Goal: Use online tool/utility: Utilize a website feature to perform a specific function

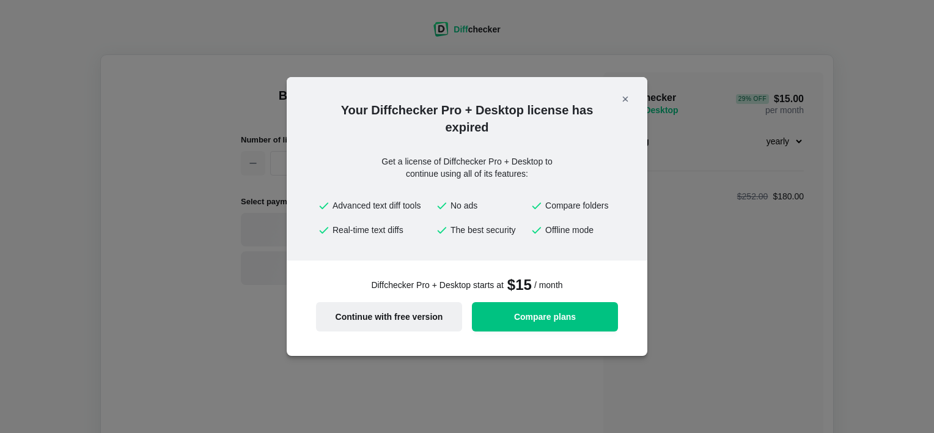
click at [371, 320] on span "Continue with free version" at bounding box center [388, 316] width 131 height 9
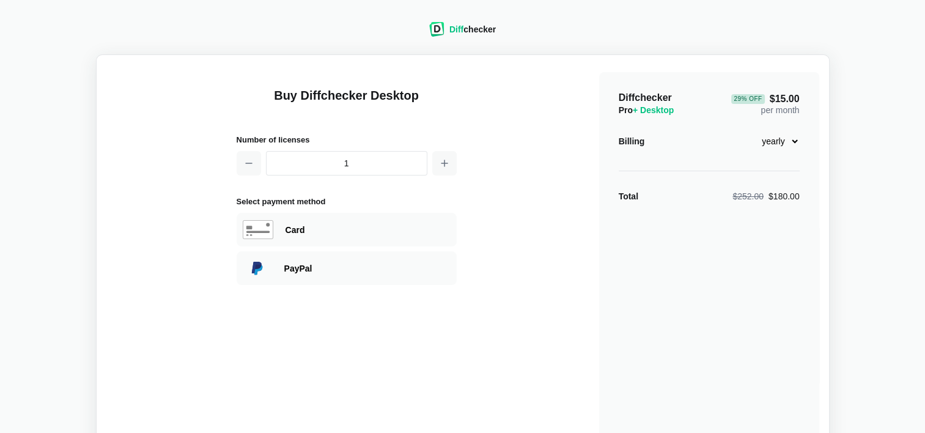
click at [465, 27] on div "Diff checker" at bounding box center [472, 29] width 46 height 12
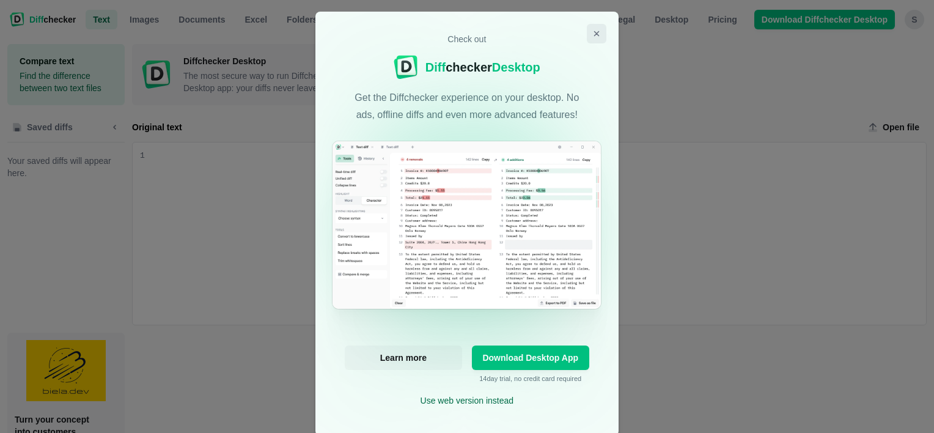
click at [592, 31] on icon "Close modal" at bounding box center [597, 34] width 10 height 10
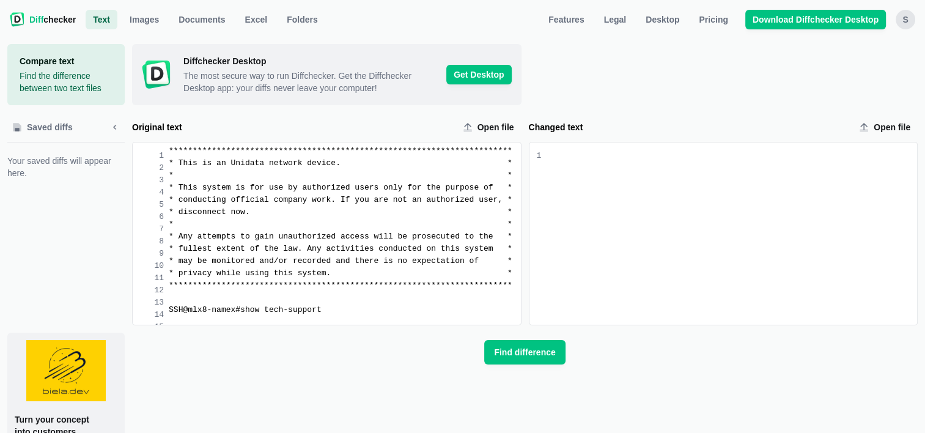
scroll to position [306, 0]
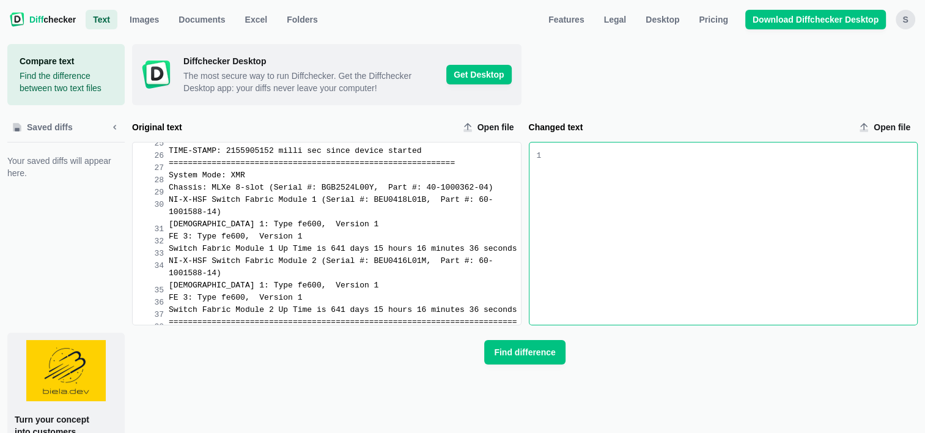
click at [560, 172] on div "Changed text input" at bounding box center [729, 233] width 376 height 182
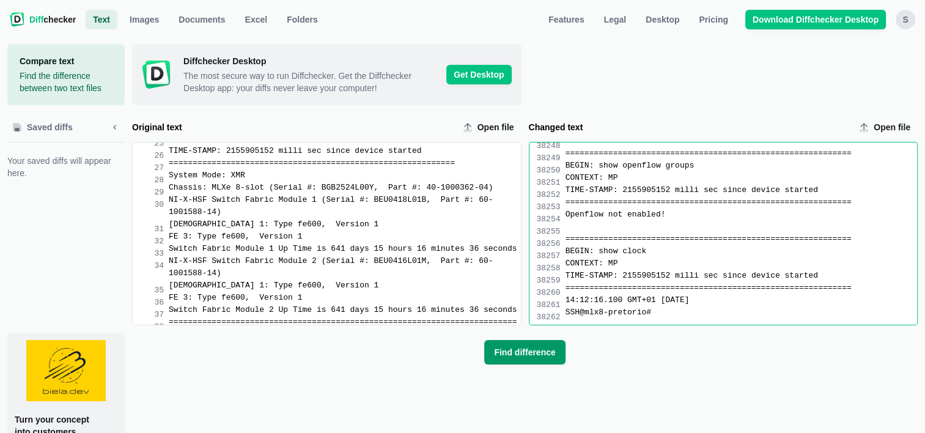
click at [529, 355] on span "Find difference" at bounding box center [525, 352] width 66 height 12
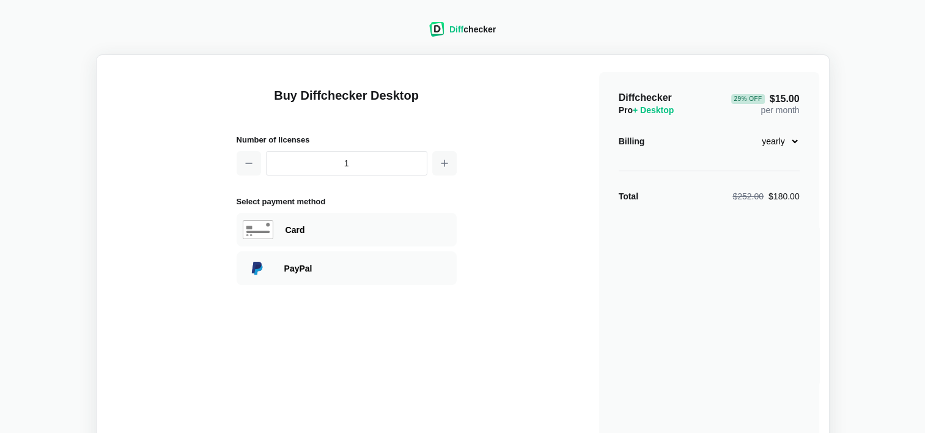
click at [465, 28] on div "Diff checker" at bounding box center [472, 29] width 46 height 12
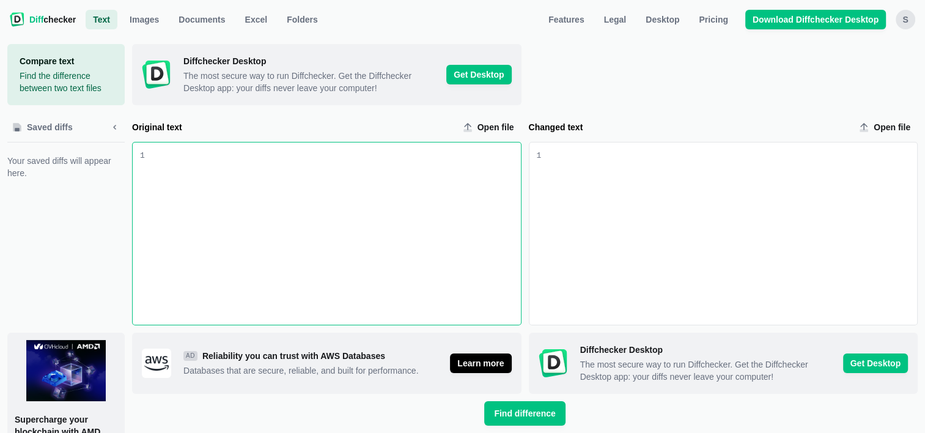
click at [580, 172] on div "Changed text input" at bounding box center [729, 233] width 376 height 182
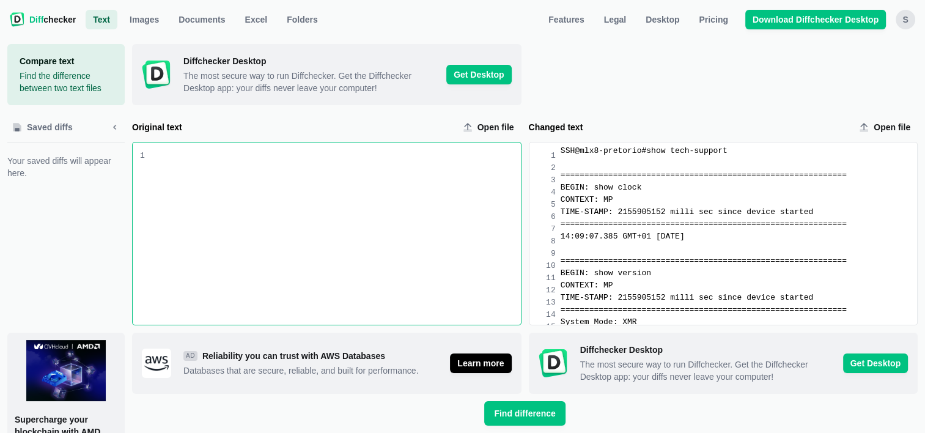
click at [164, 164] on div "Original text input" at bounding box center [333, 233] width 376 height 182
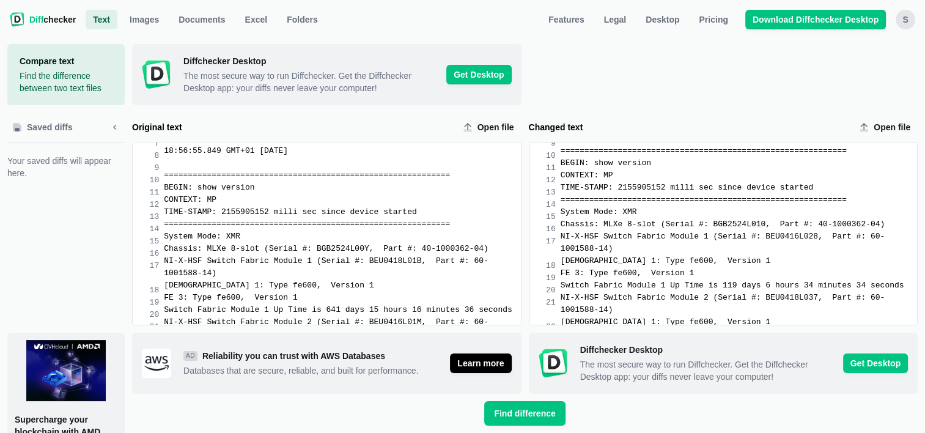
scroll to position [86, 0]
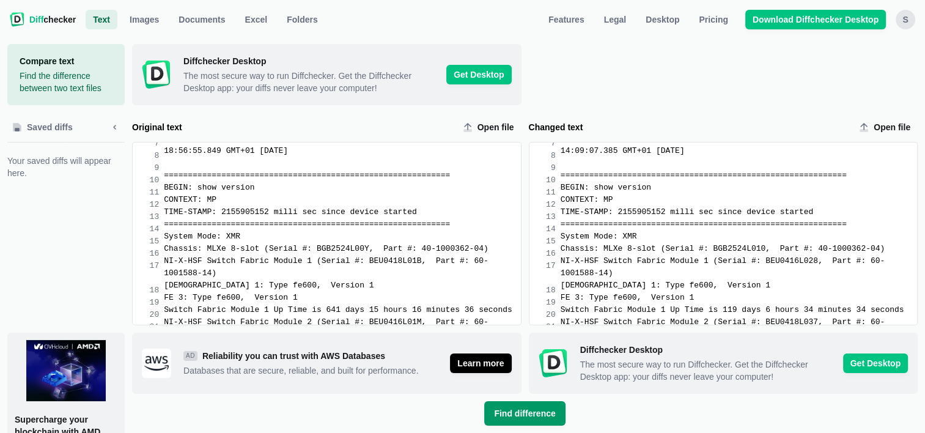
click at [533, 413] on span "Find difference" at bounding box center [525, 413] width 66 height 12
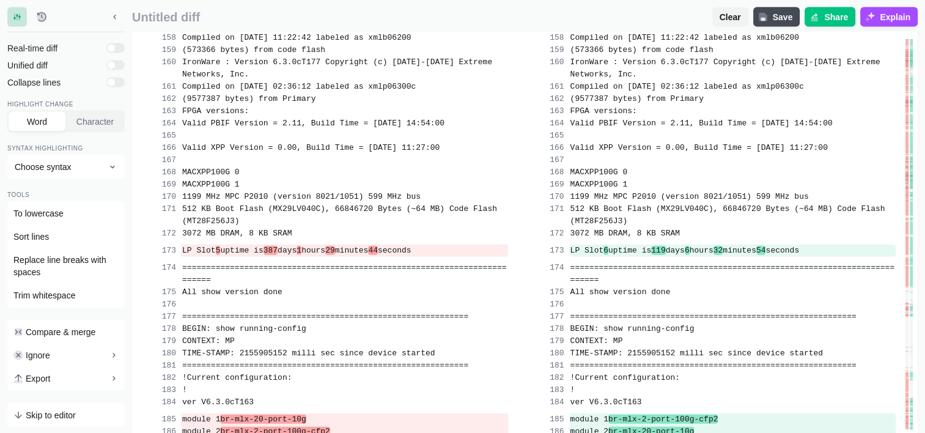
scroll to position [3057, 0]
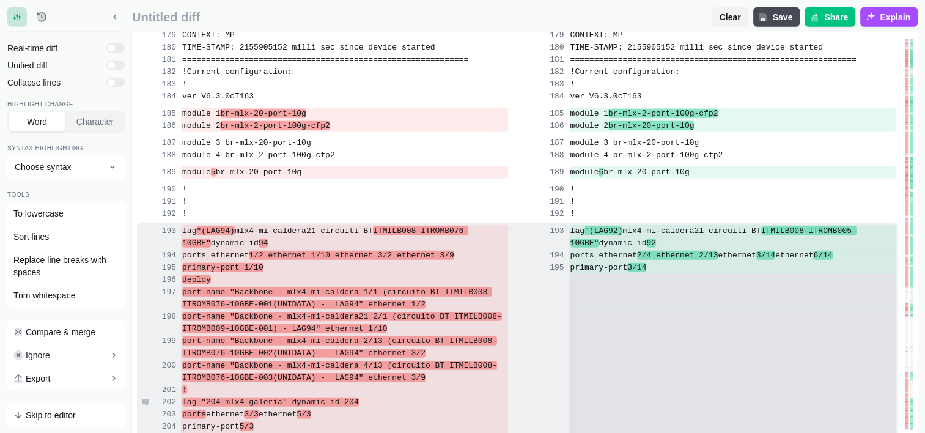
click at [401, 396] on div "lag "204-mlx4-galeria" dynamic id 204" at bounding box center [344, 402] width 327 height 12
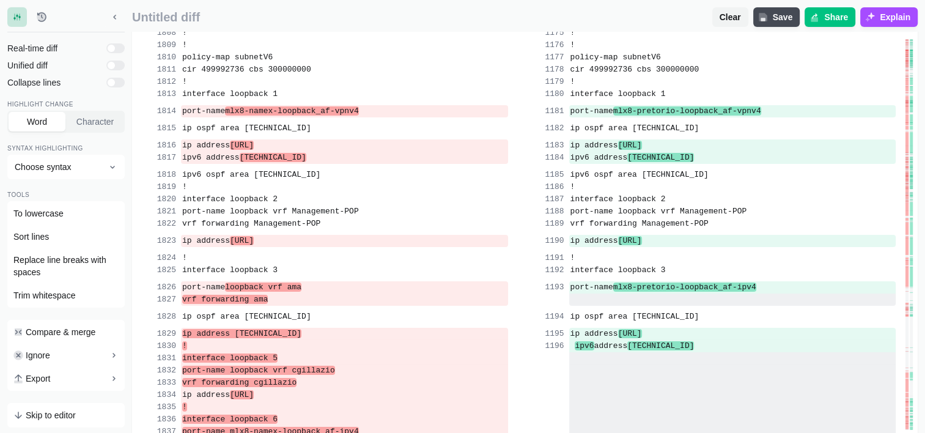
scroll to position [36685, 0]
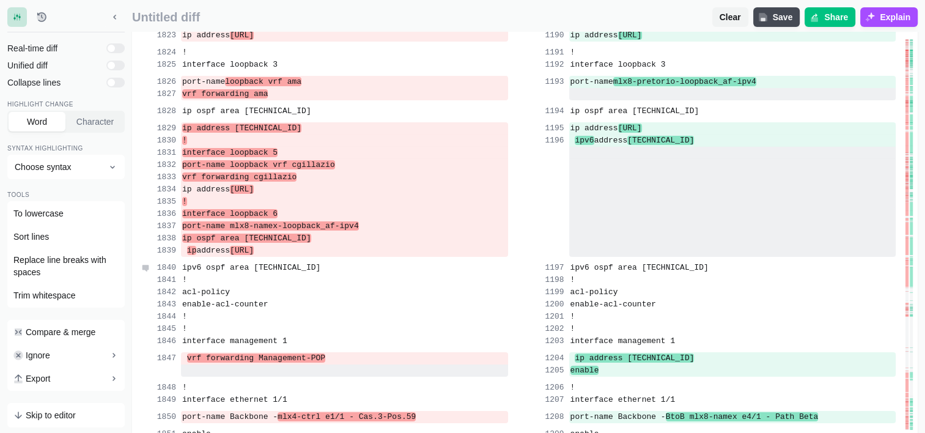
click at [457, 261] on div "ipv6 ospf area 0.0.0.0" at bounding box center [323, 266] width 369 height 15
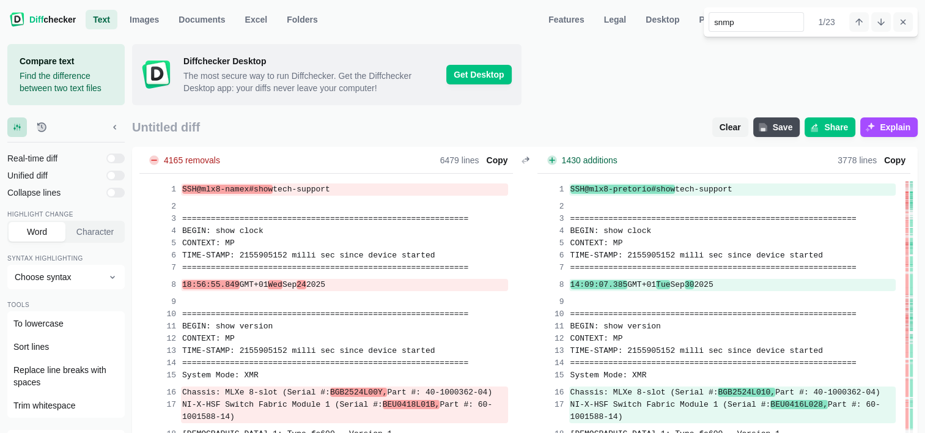
scroll to position [917, 0]
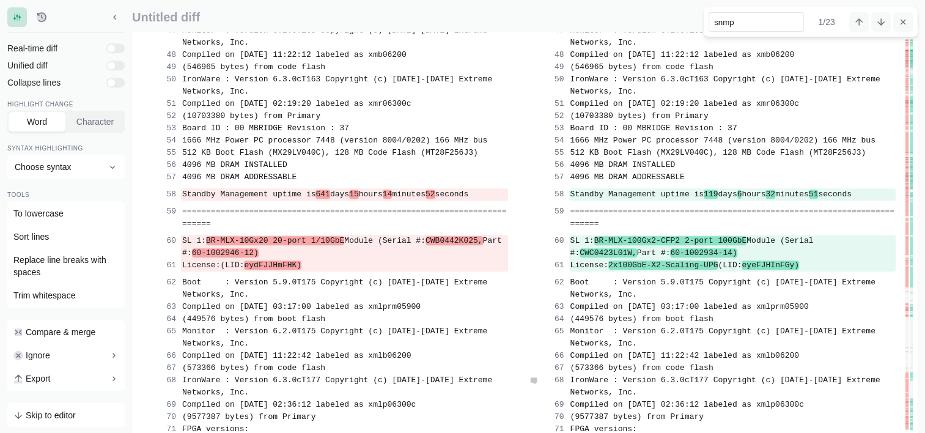
type input "snmp"
drag, startPoint x: 671, startPoint y: 342, endPoint x: 627, endPoint y: 345, distance: 44.1
click at [627, 375] on span "IronWare : Version 6.3.0cT177 Copyright (c) 2017-2019 Extreme Networks, Inc." at bounding box center [727, 385] width 315 height 21
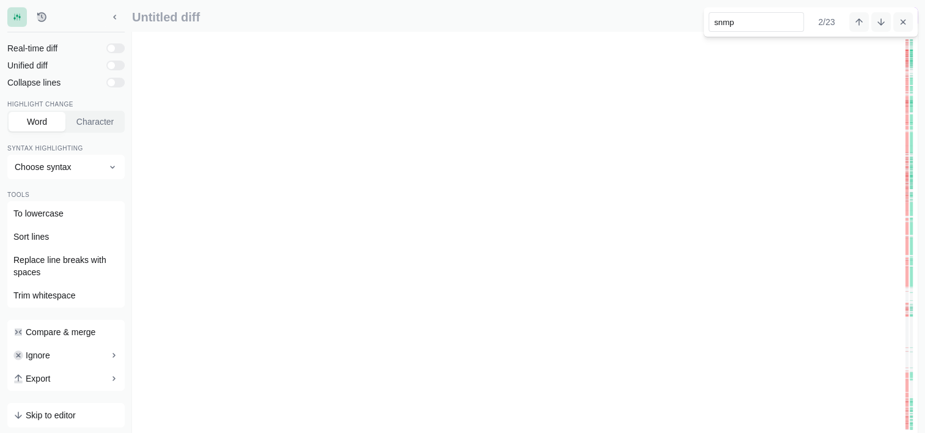
scroll to position [35752, 0]
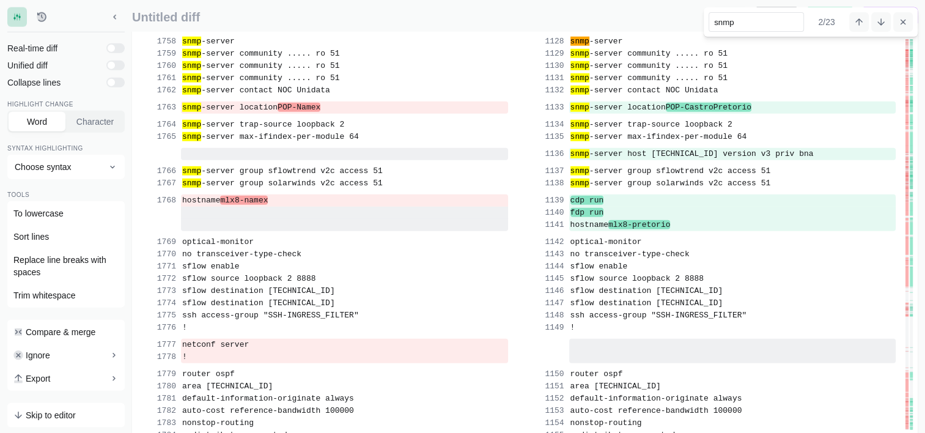
scroll to position [86, 0]
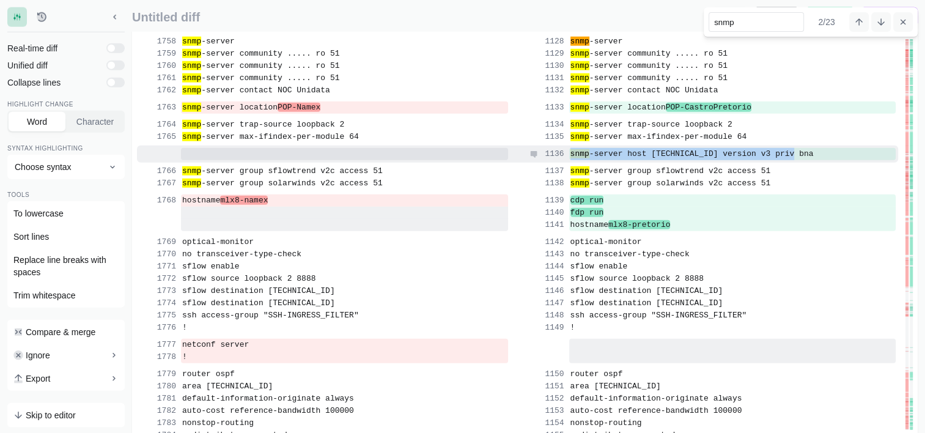
drag, startPoint x: 792, startPoint y: 154, endPoint x: 570, endPoint y: 152, distance: 222.6
click at [570, 152] on div "snmp -server host 10.16.10.2 version v3 priv bna" at bounding box center [732, 154] width 327 height 12
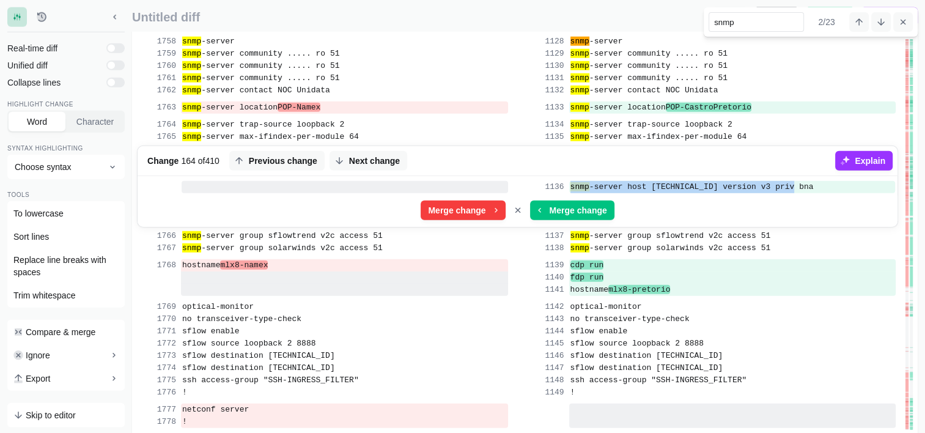
click at [869, 158] on span "Explain" at bounding box center [869, 161] width 35 height 12
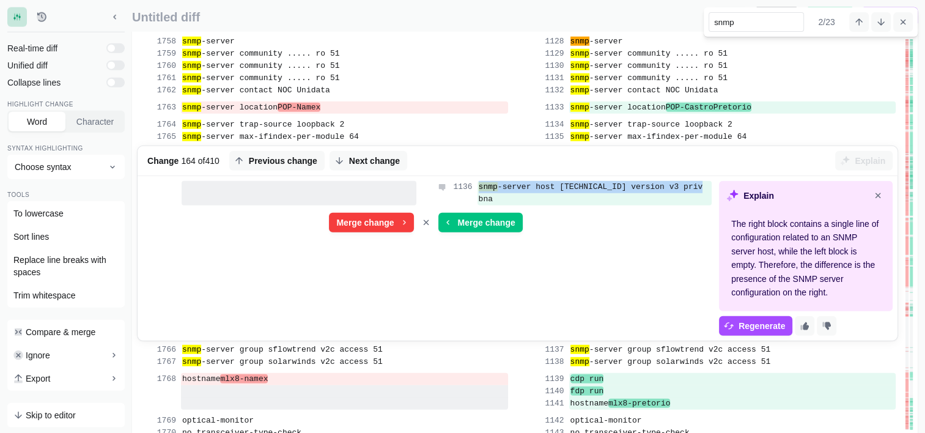
copy span "snmp -server host 10.16.10.2 version v3 priv bna"
click at [877, 193] on icon "Close explanation" at bounding box center [878, 196] width 10 height 10
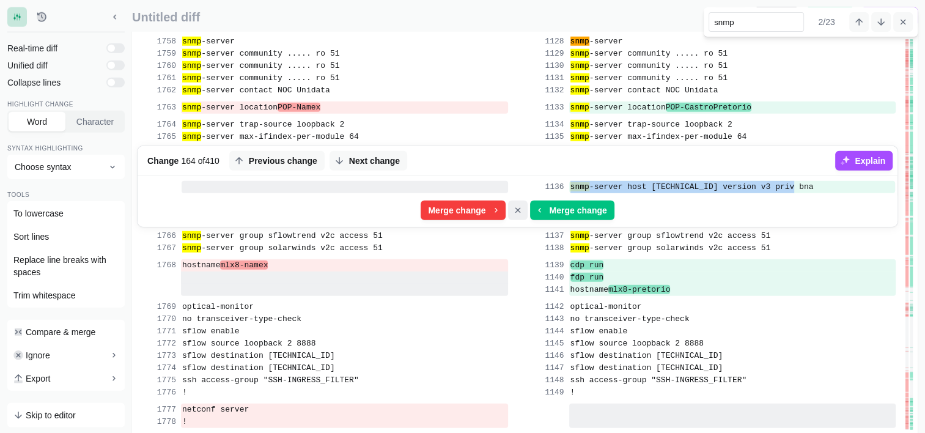
click at [515, 208] on icon "Cancel merge" at bounding box center [518, 210] width 10 height 10
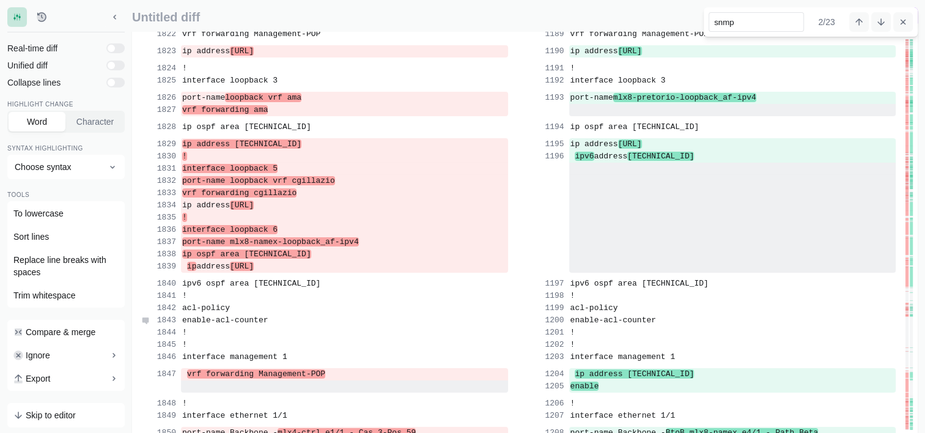
scroll to position [37892, 0]
